Goal: Find specific page/section: Find specific page/section

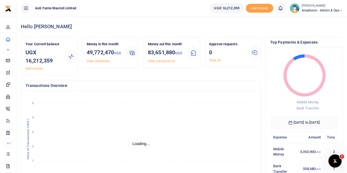
scroll to position [4, 4]
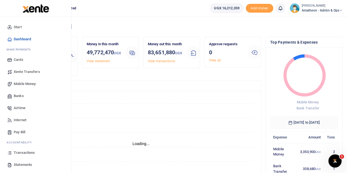
click at [16, 164] on span "Statements" at bounding box center [23, 164] width 18 height 5
